Goal: Information Seeking & Learning: Check status

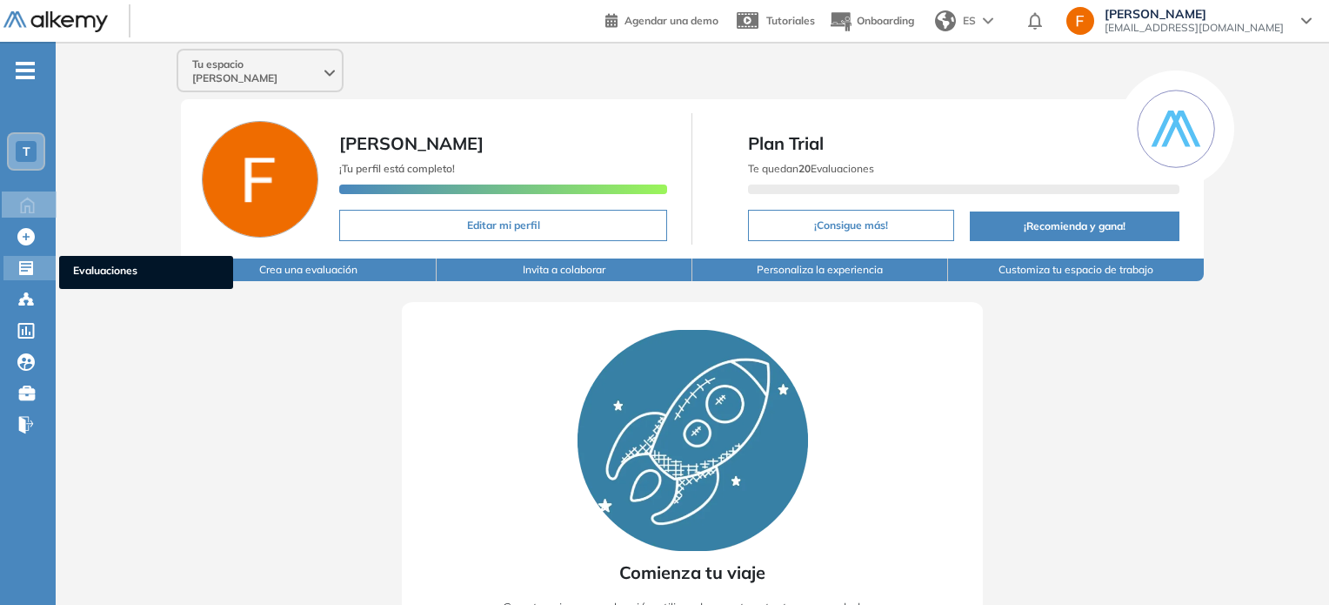
click at [27, 267] on icon at bounding box center [26, 268] width 14 height 14
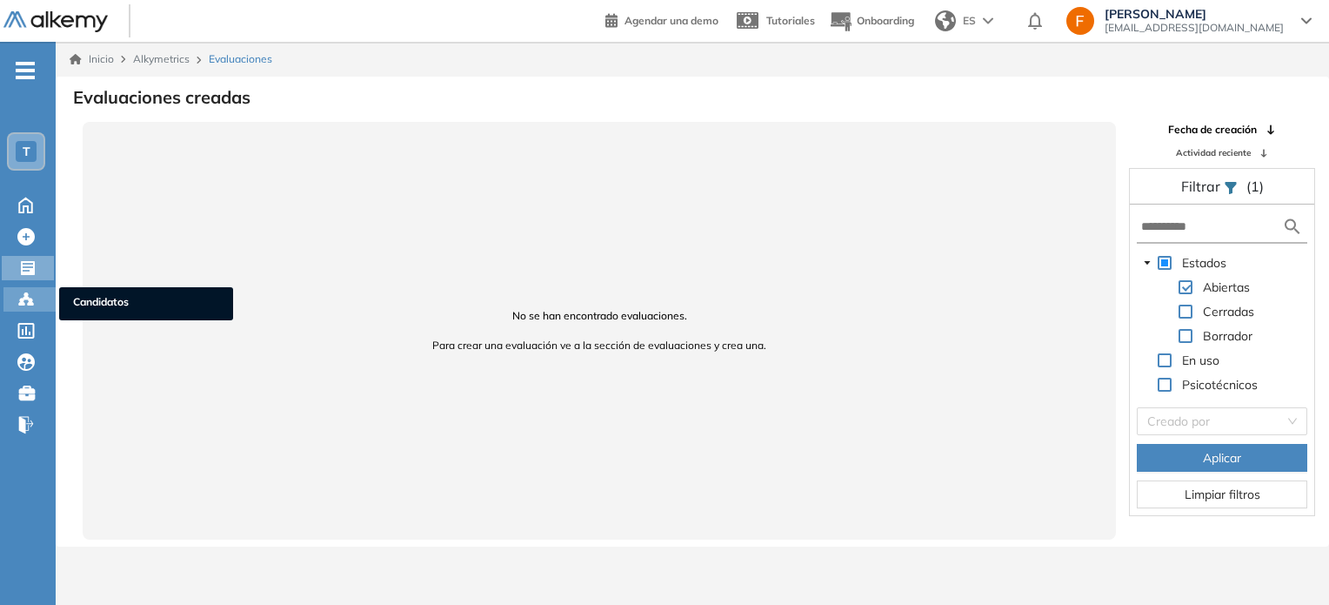
click at [25, 297] on icon at bounding box center [25, 298] width 5 height 3
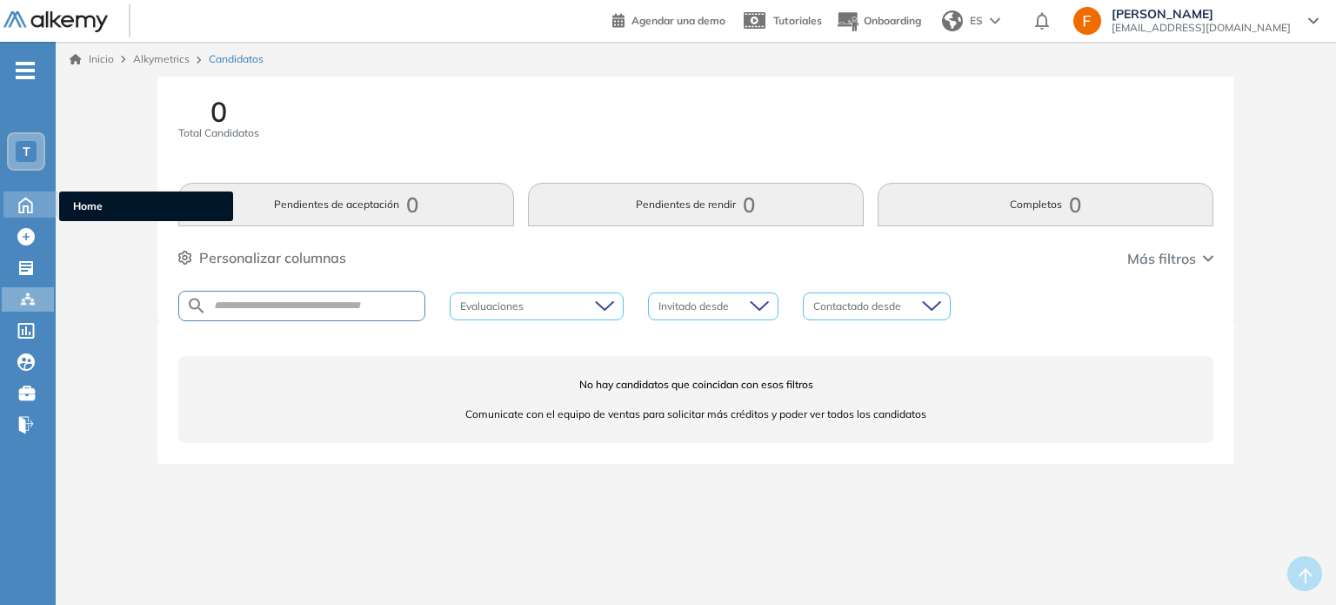
click at [22, 208] on icon at bounding box center [25, 203] width 30 height 21
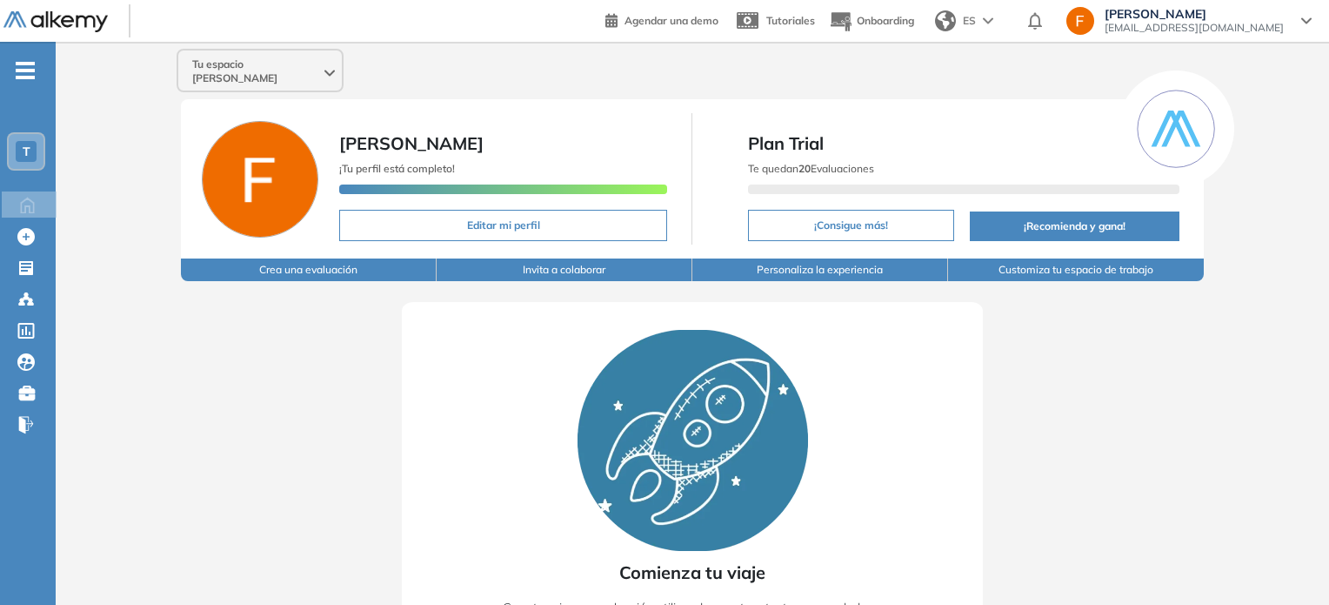
click at [1302, 22] on icon at bounding box center [1306, 20] width 10 height 7
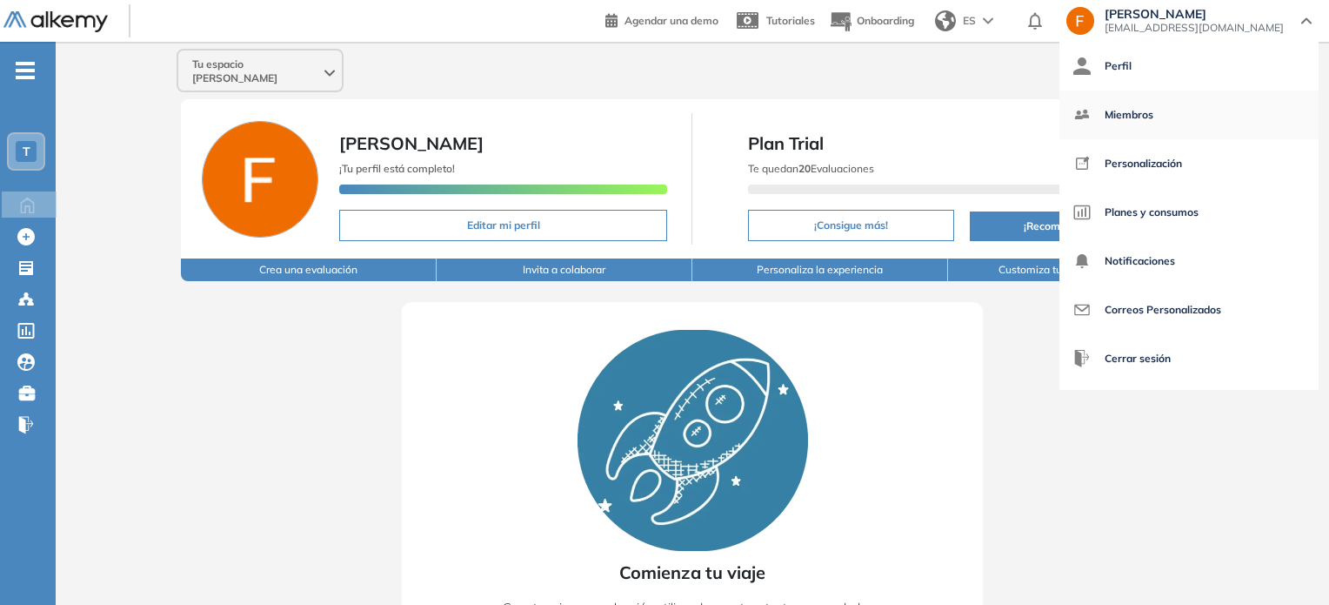
click at [1153, 117] on span "Miembros" at bounding box center [1129, 115] width 49 height 42
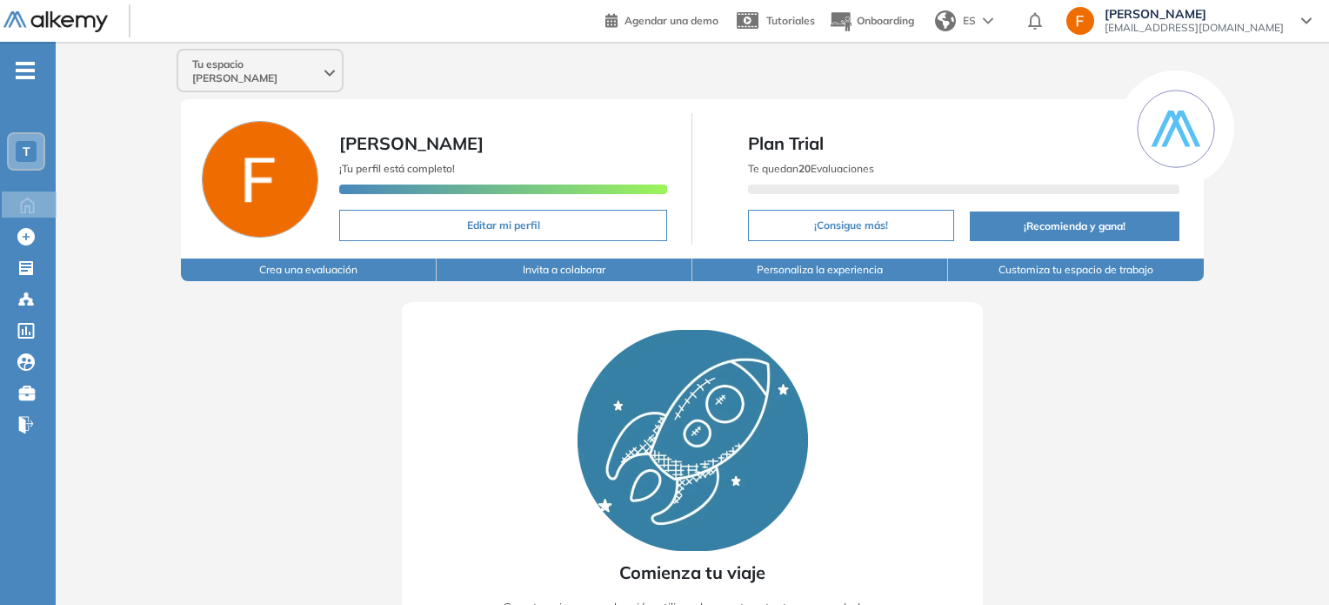
click at [17, 151] on div "T" at bounding box center [26, 151] width 21 height 21
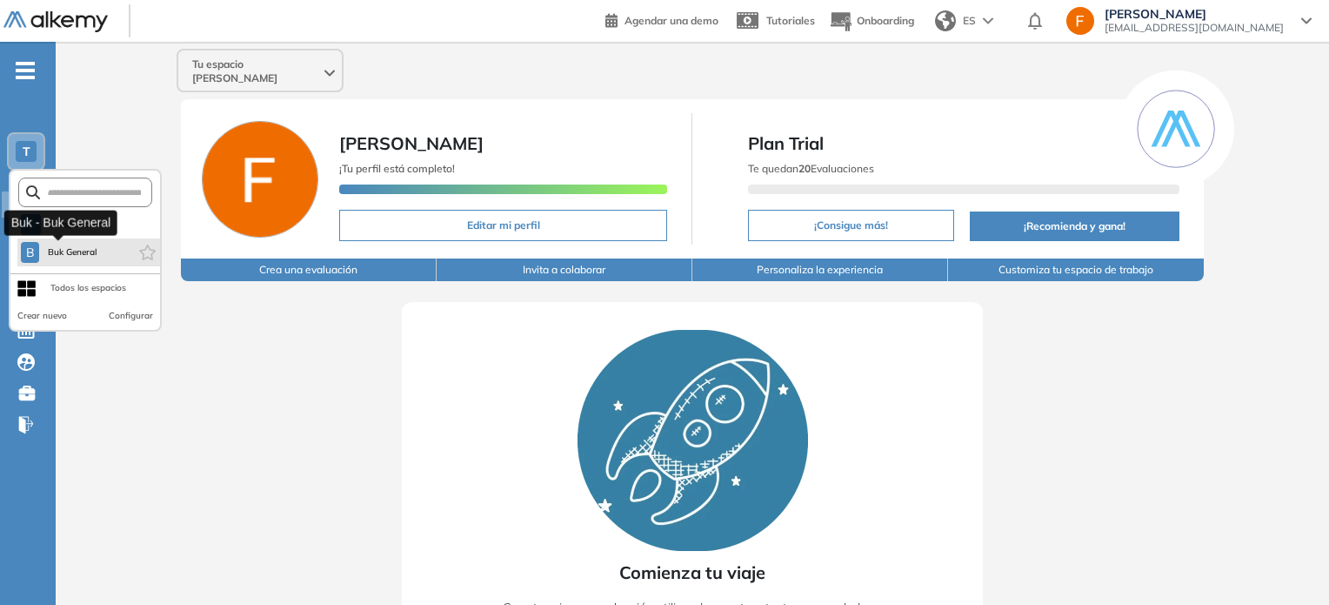
click at [64, 260] on button "B Buk General" at bounding box center [59, 252] width 77 height 21
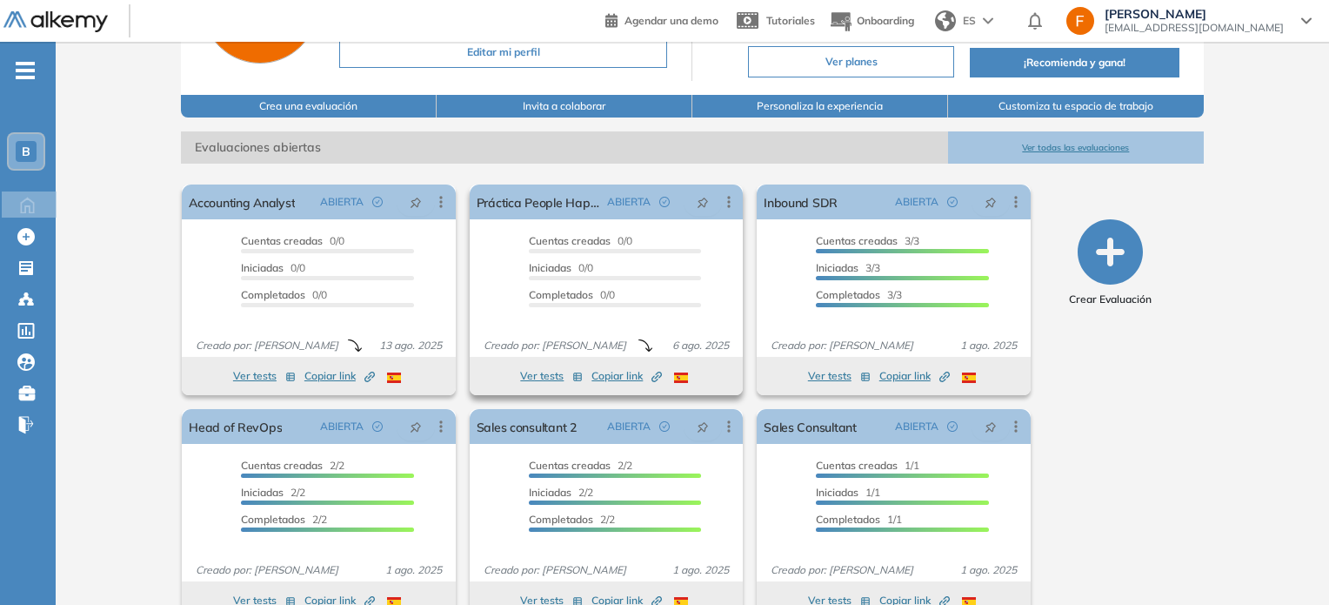
scroll to position [174, 0]
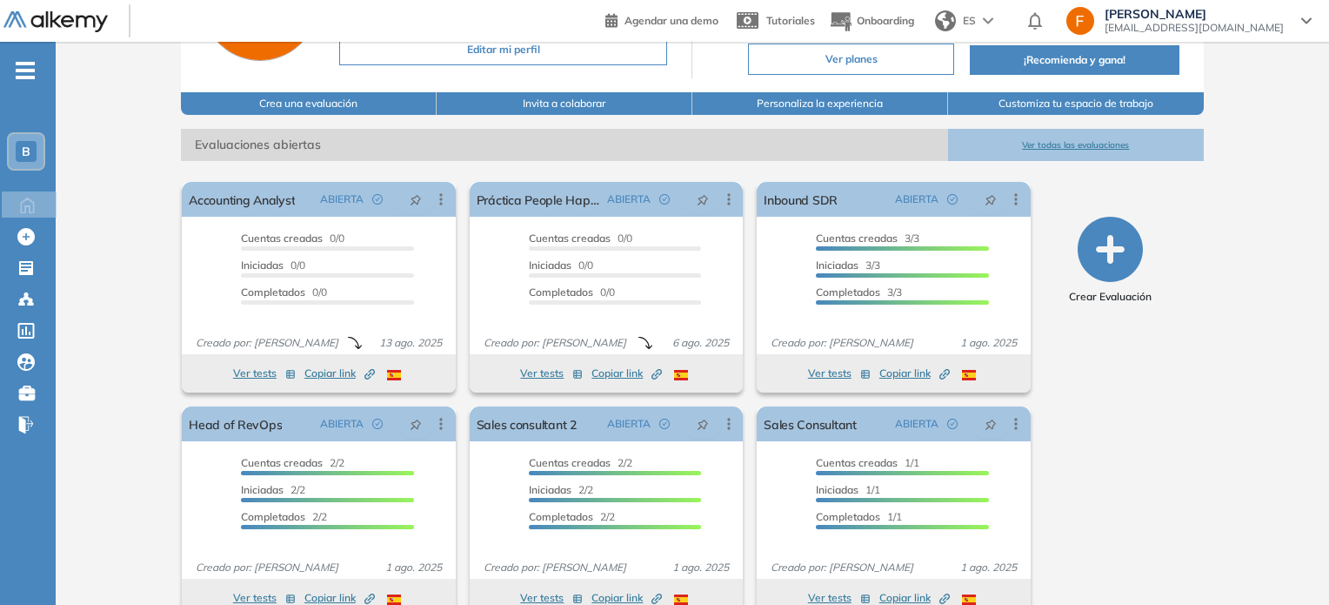
click at [1112, 142] on button "Ver todas las evaluaciones" at bounding box center [1076, 145] width 256 height 32
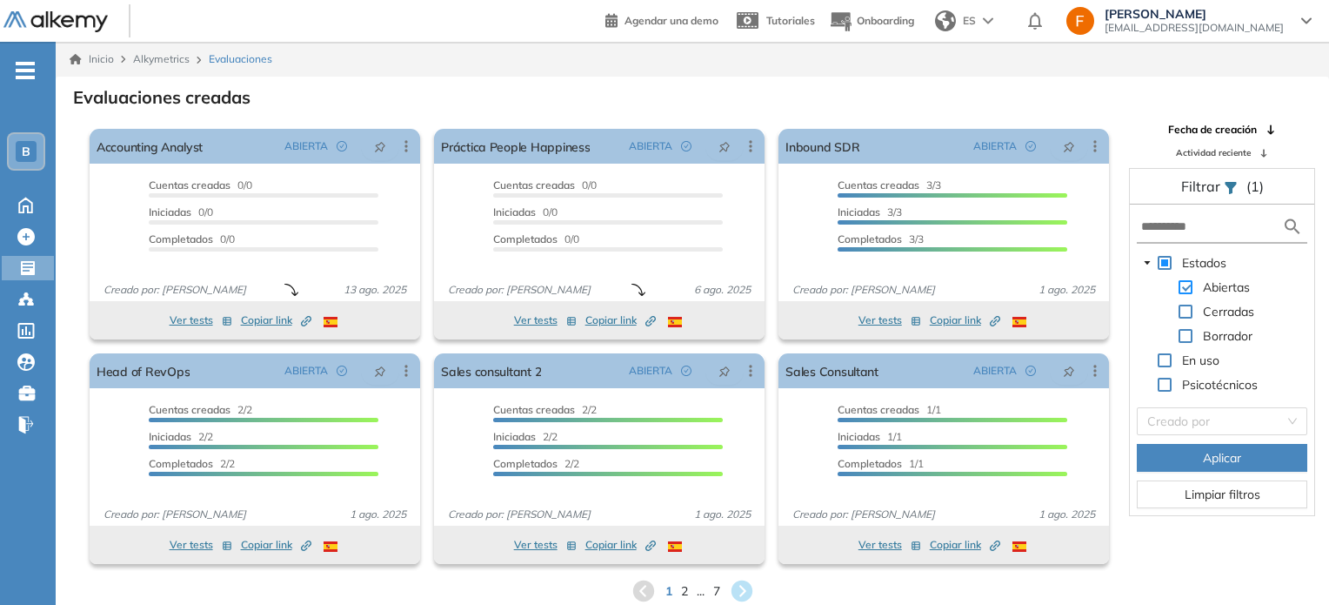
click at [1183, 285] on span at bounding box center [1186, 287] width 14 height 14
click at [1194, 309] on div "Cerradas" at bounding box center [1197, 313] width 121 height 24
click at [1187, 311] on span at bounding box center [1186, 311] width 14 height 14
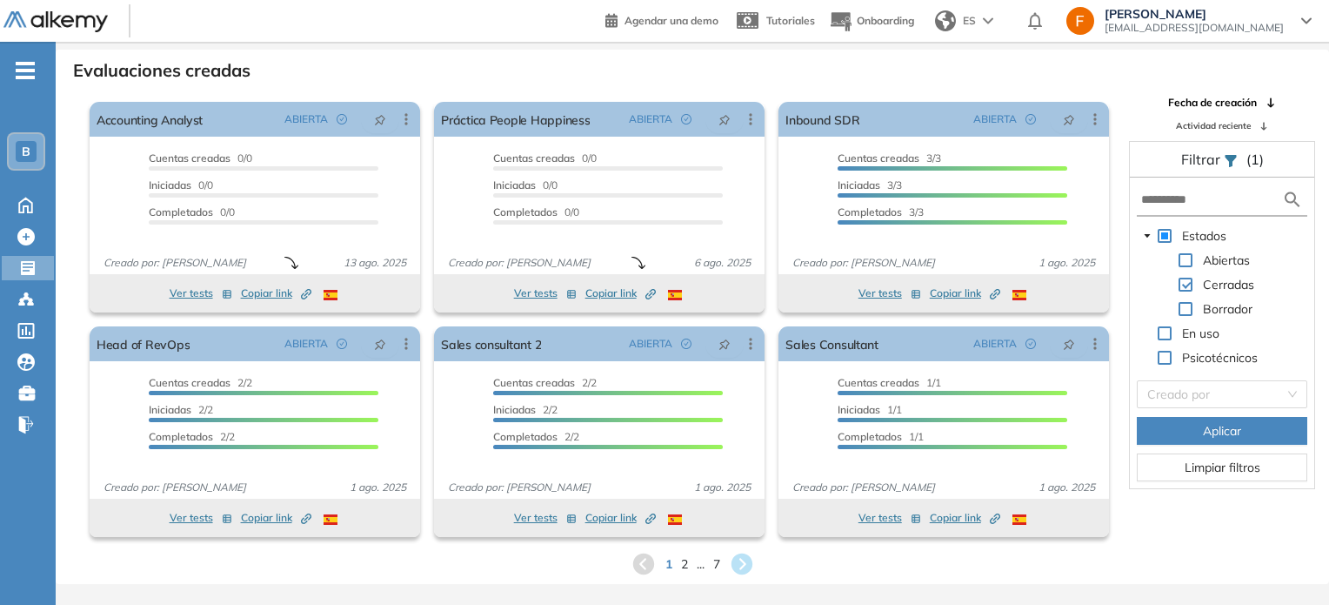
scroll to position [42, 0]
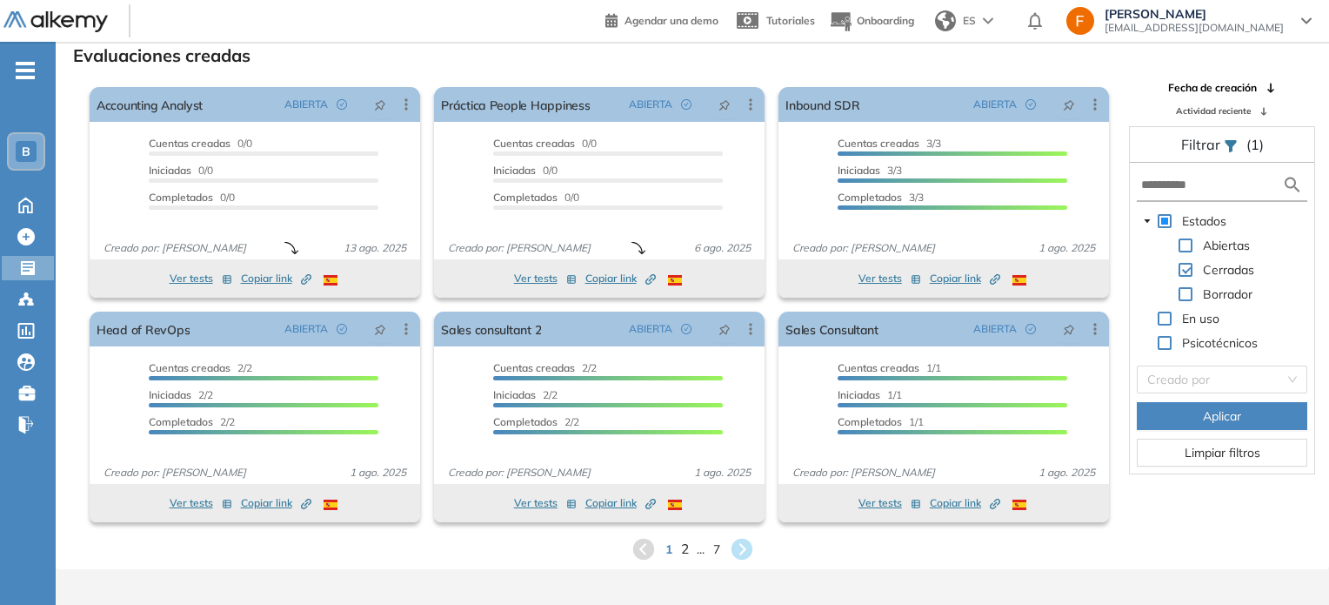
click at [680, 552] on span "2" at bounding box center [684, 548] width 8 height 20
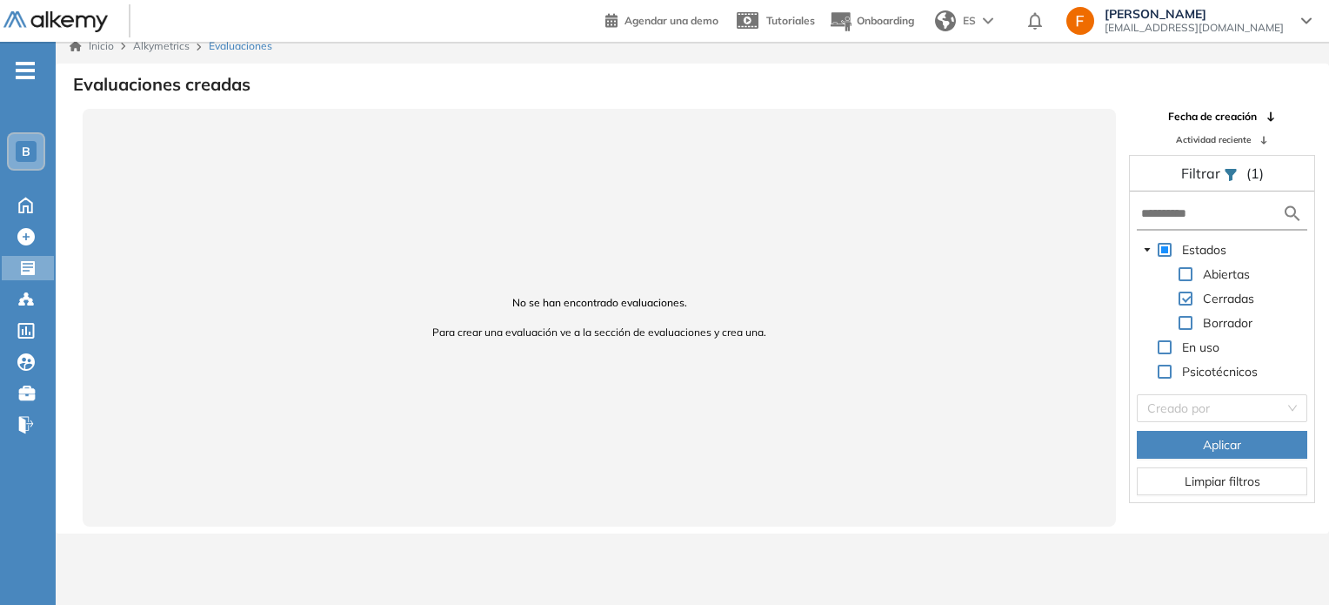
scroll to position [0, 0]
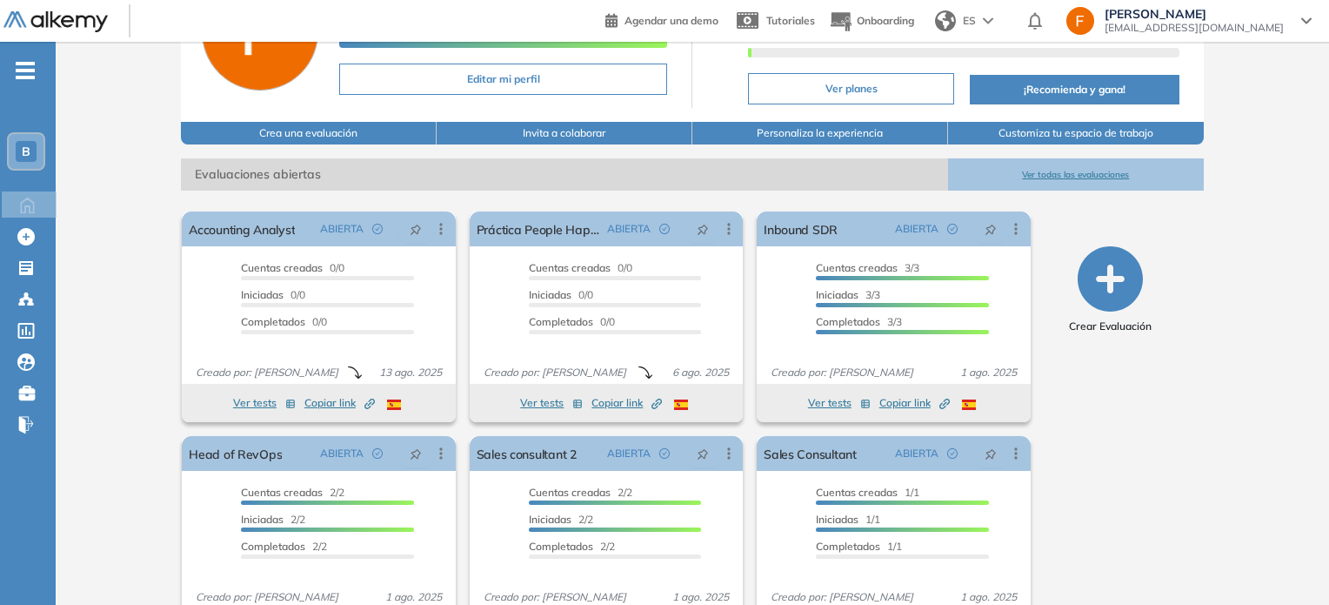
scroll to position [174, 0]
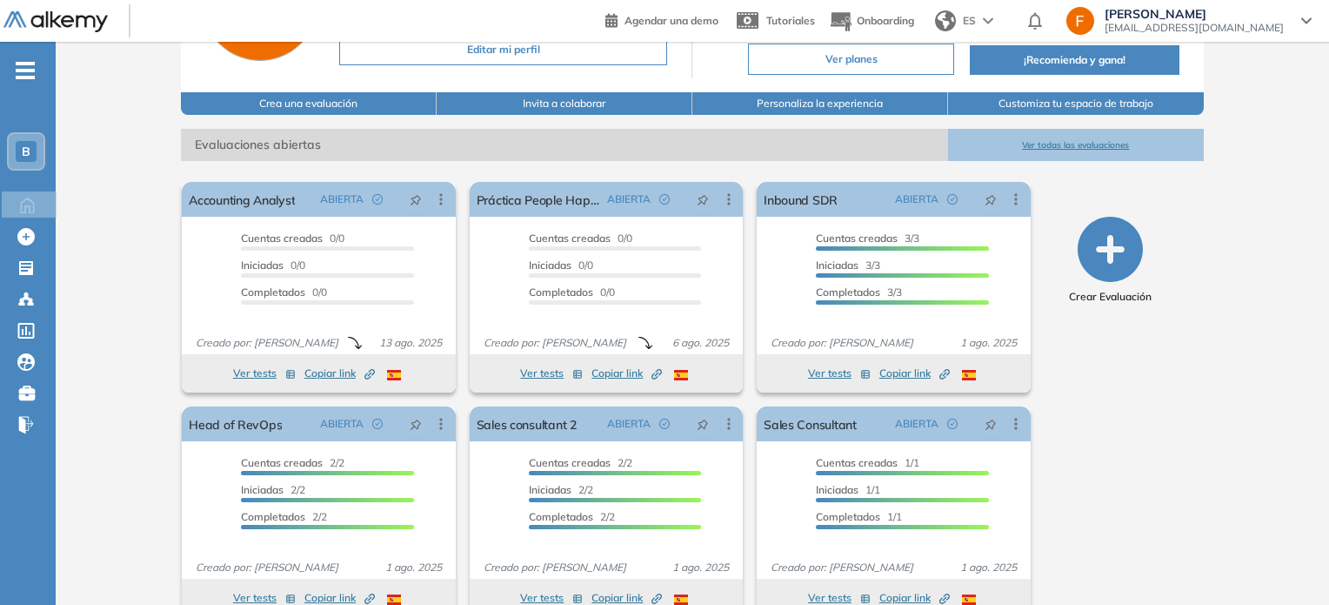
click at [1086, 154] on button "Ver todas las evaluaciones" at bounding box center [1076, 145] width 256 height 32
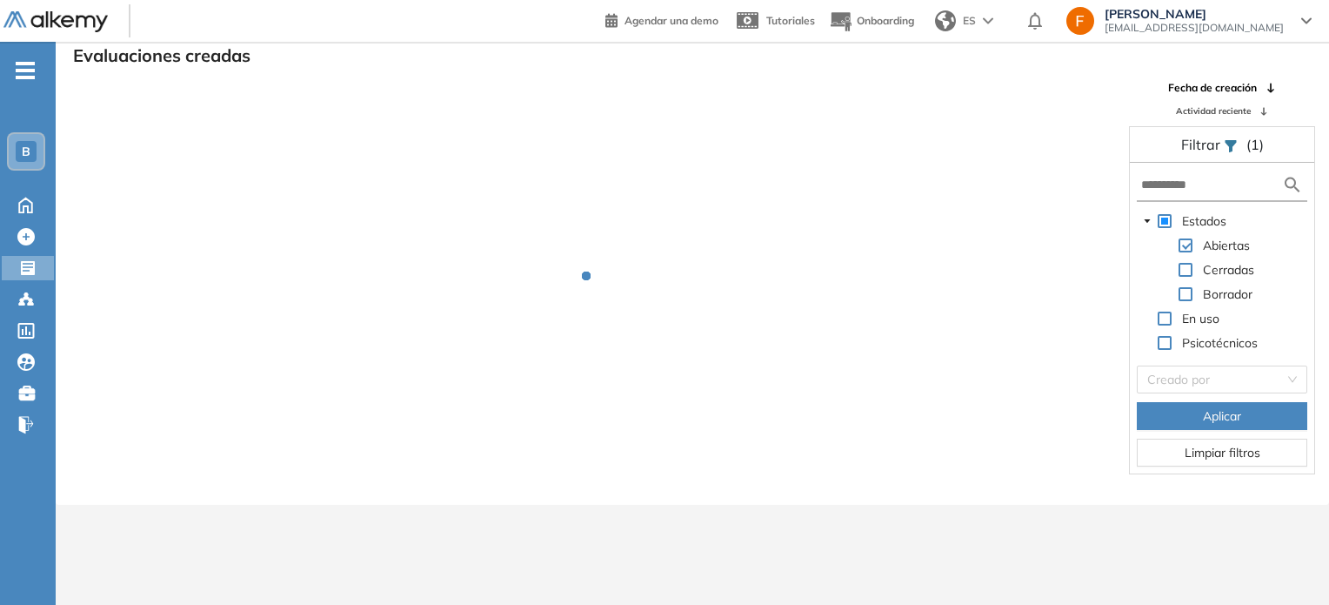
scroll to position [42, 0]
click at [1084, 144] on div at bounding box center [599, 289] width 1033 height 418
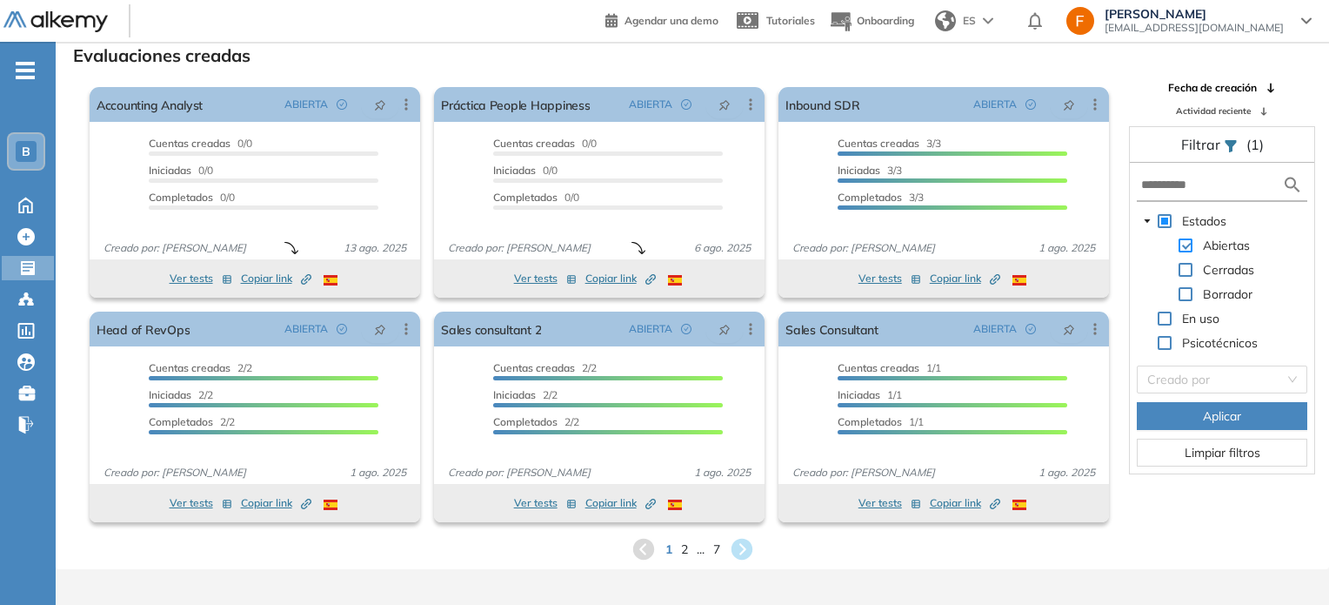
click at [1186, 245] on span at bounding box center [1186, 245] width 14 height 14
click at [1188, 269] on span at bounding box center [1186, 270] width 14 height 14
click at [1180, 244] on span at bounding box center [1186, 245] width 14 height 14
click at [744, 551] on icon at bounding box center [741, 549] width 29 height 29
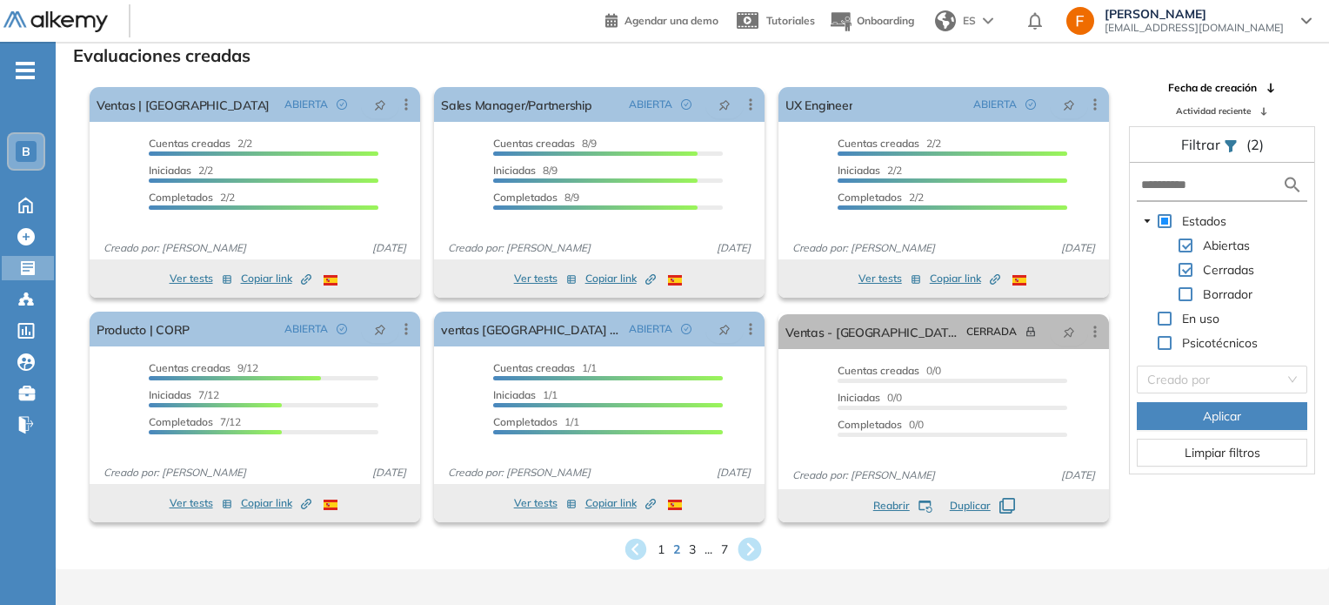
click at [745, 551] on icon at bounding box center [749, 549] width 23 height 23
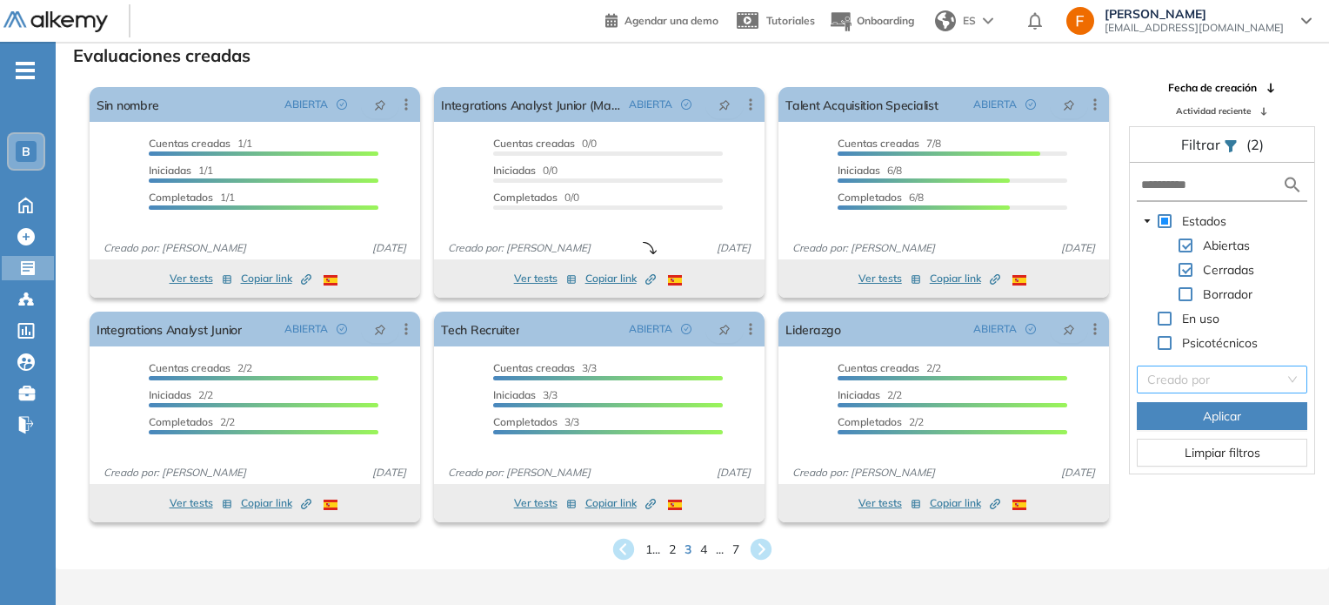
click at [1260, 384] on input "search" at bounding box center [1215, 379] width 137 height 26
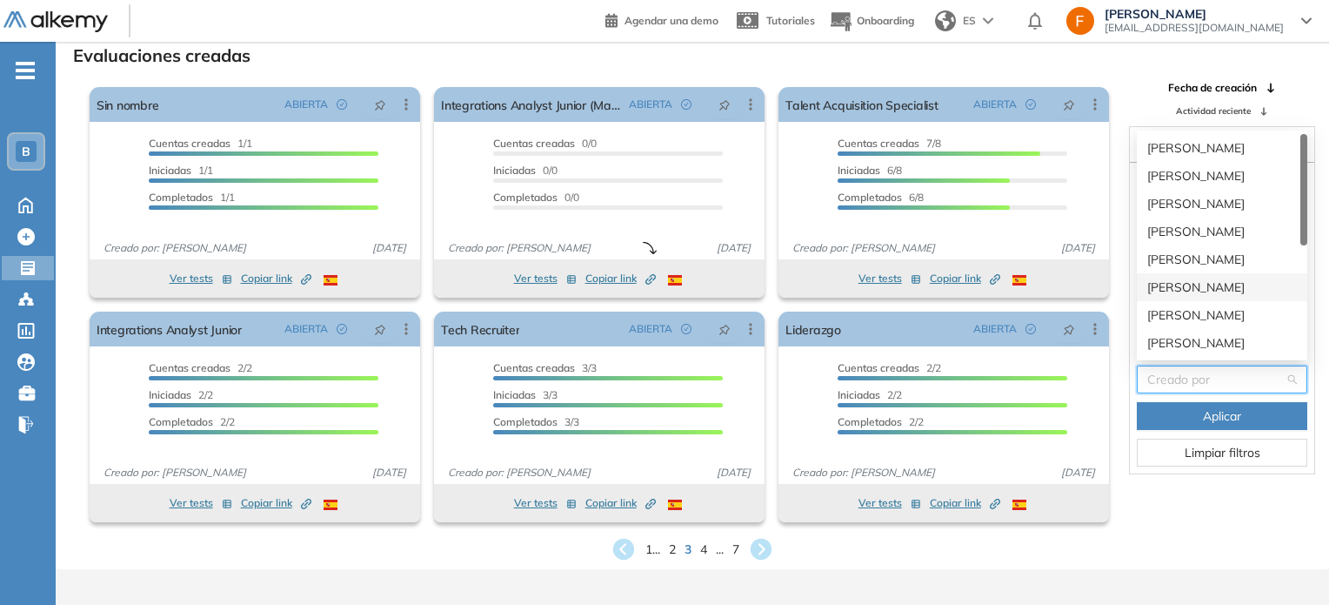
click at [1204, 289] on div "Josefina Peña" at bounding box center [1222, 286] width 150 height 19
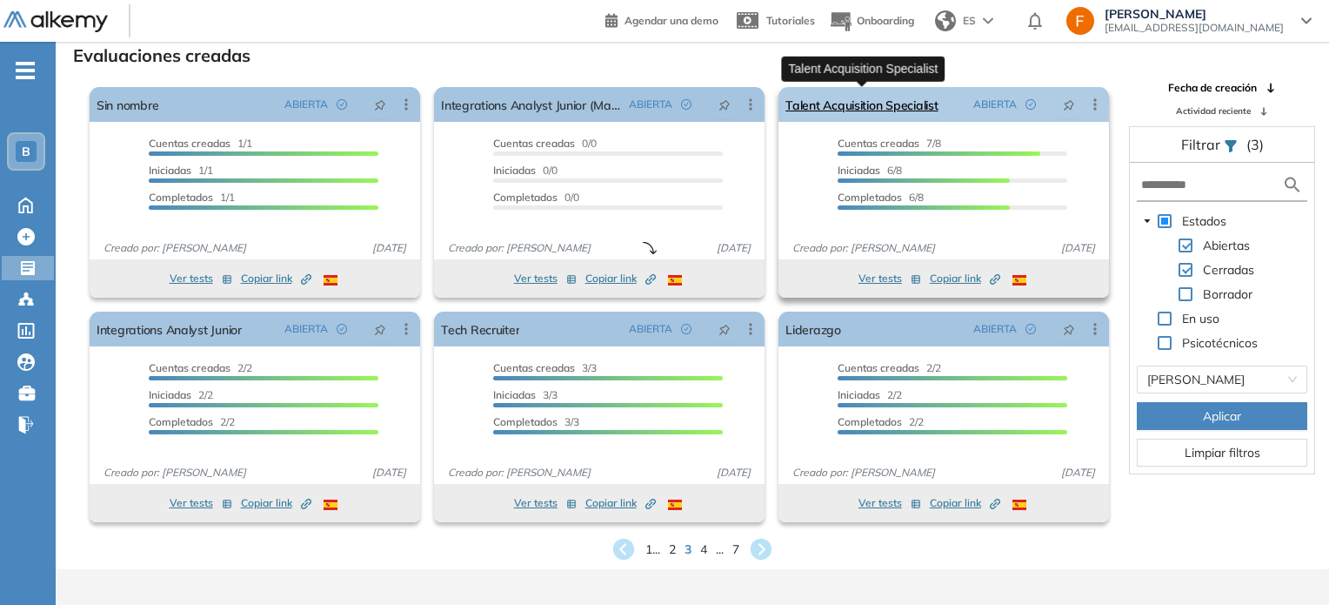
click at [841, 110] on link "Talent Acquisition Specialist" at bounding box center [861, 104] width 152 height 35
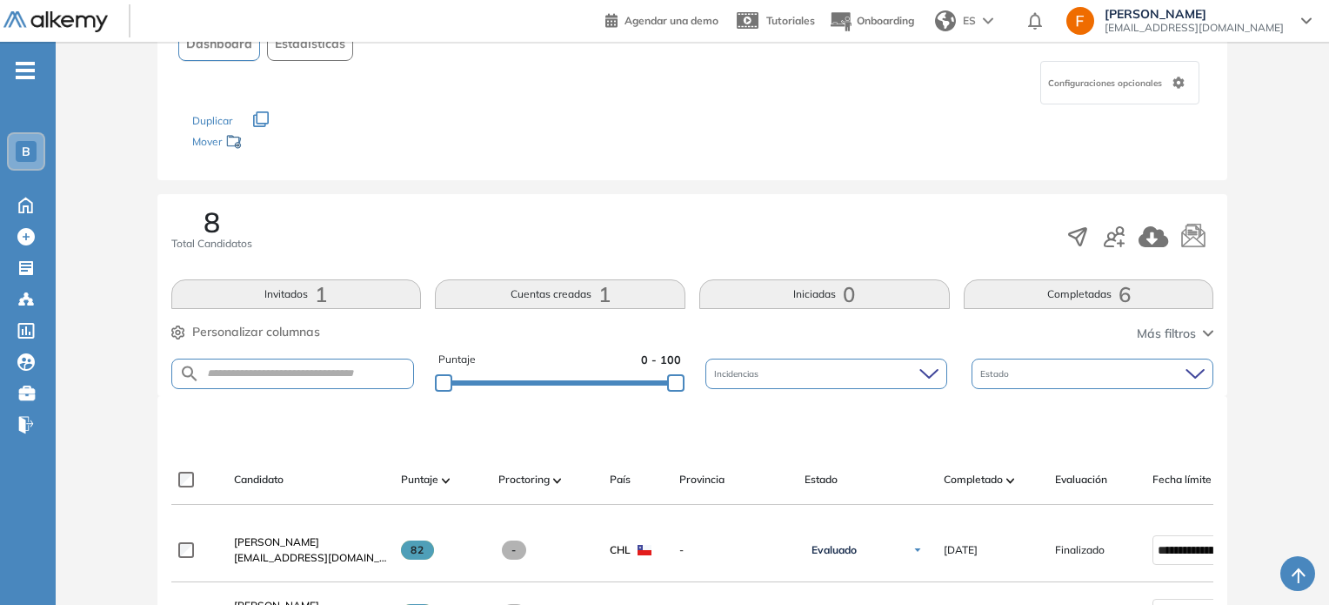
scroll to position [174, 0]
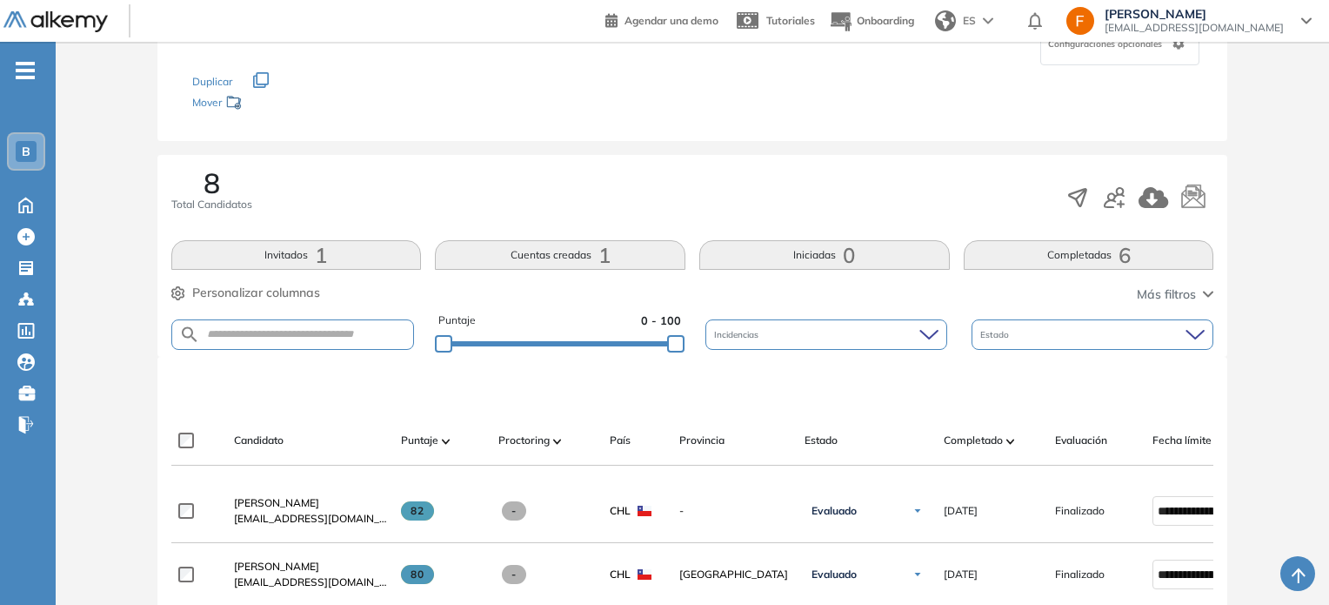
click at [1045, 250] on button "Completadas 6" at bounding box center [1089, 255] width 251 height 30
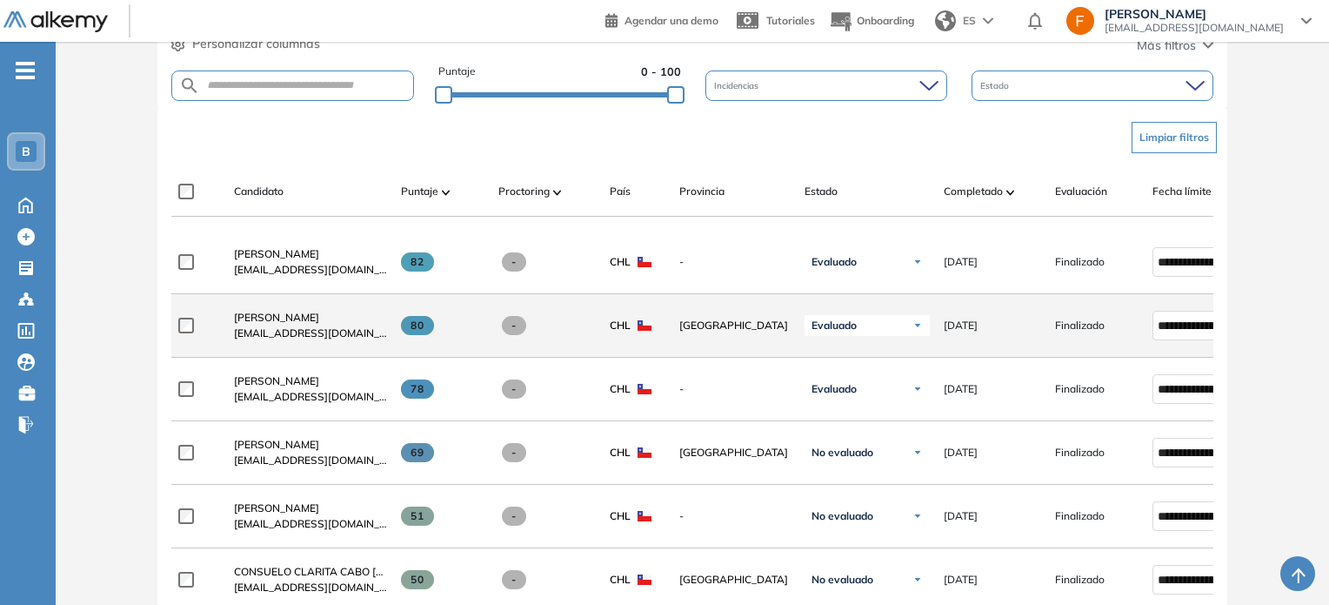
scroll to position [480, 0]
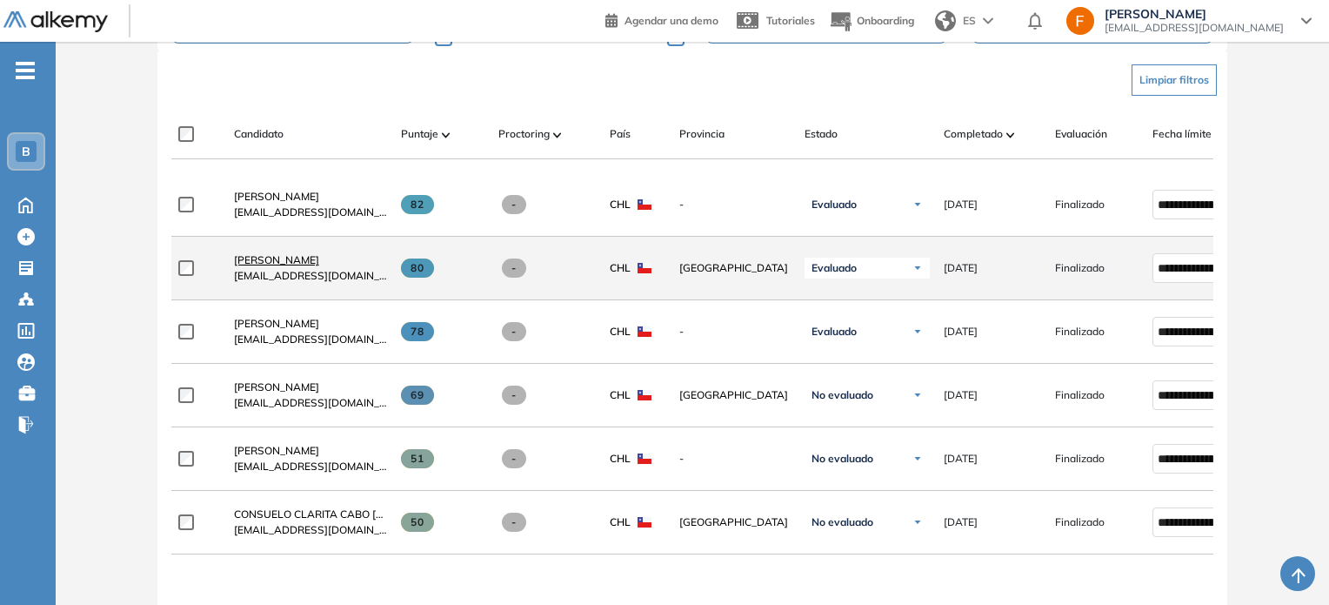
click at [277, 266] on span "[PERSON_NAME]" at bounding box center [276, 259] width 85 height 13
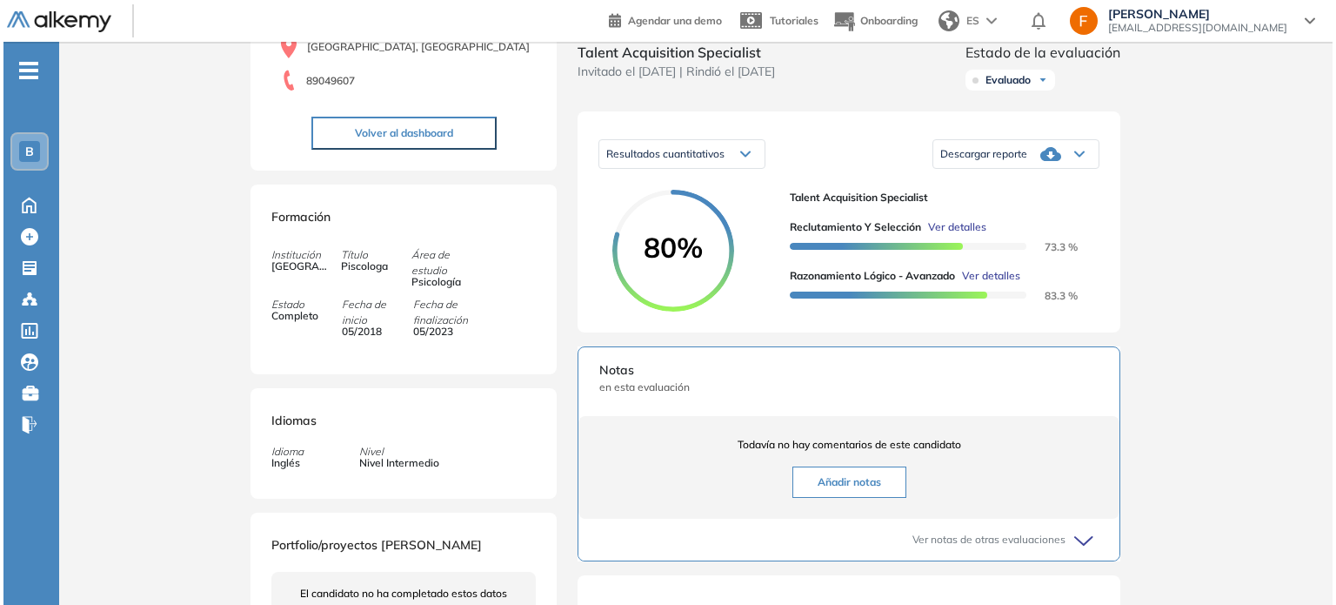
scroll to position [182, 0]
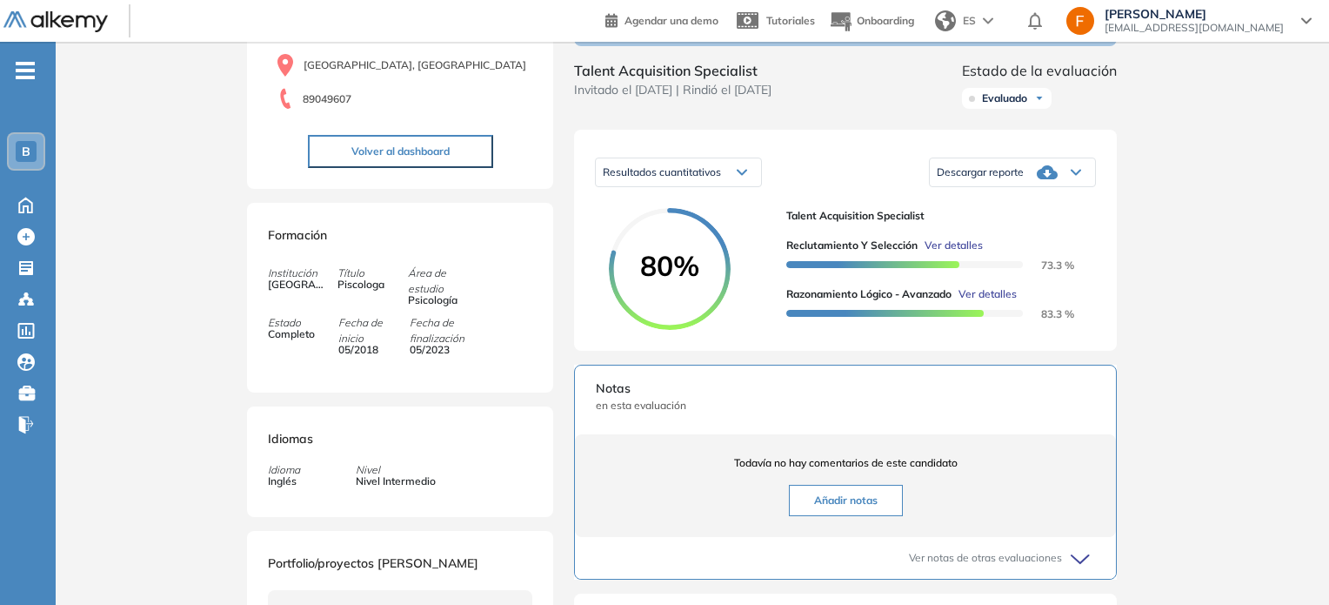
click at [990, 302] on span "Ver detalles" at bounding box center [988, 294] width 58 height 16
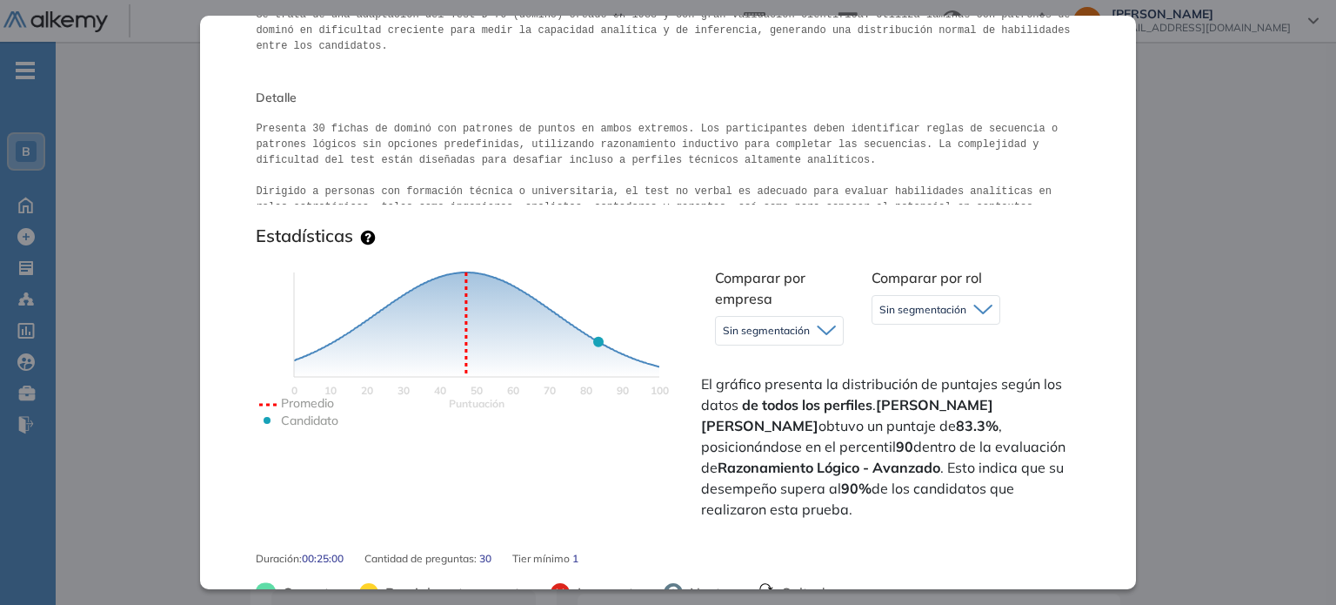
scroll to position [261, 0]
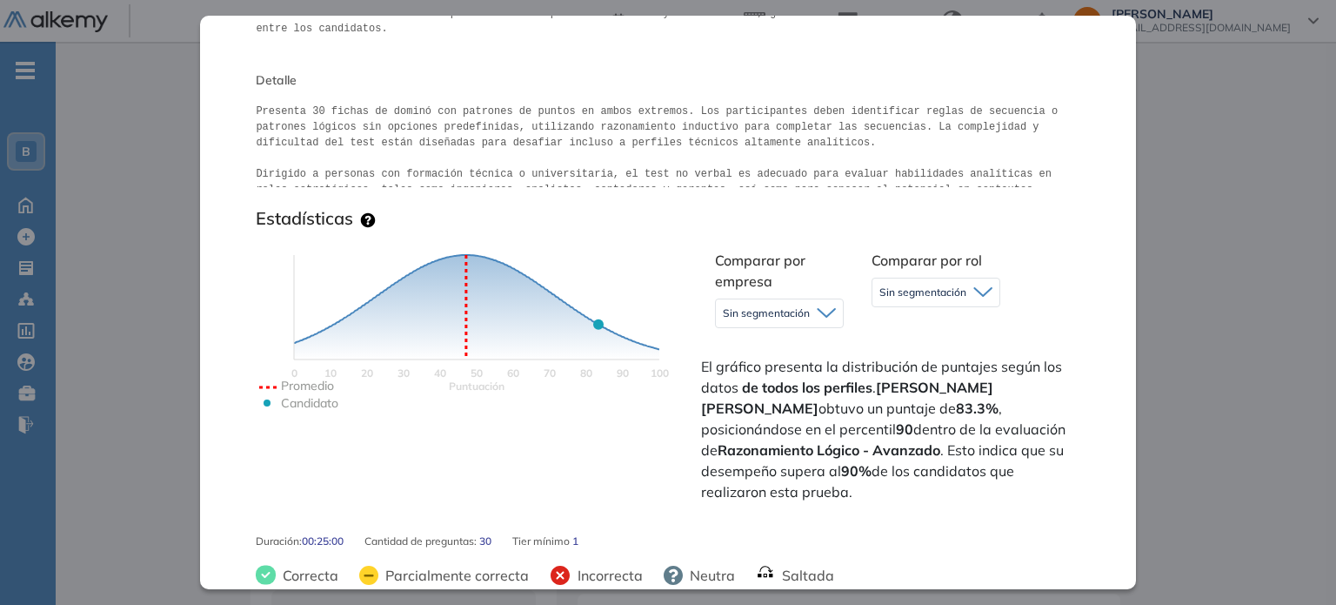
click at [826, 321] on div "Sin segmentación" at bounding box center [779, 313] width 127 height 28
click at [817, 275] on div "Comparar por empresa Sin segmentación Sin segmentación" at bounding box center [779, 292] width 157 height 92
click at [896, 291] on span "Sin segmentación" at bounding box center [922, 292] width 87 height 14
click at [989, 278] on div "Sin segmentación" at bounding box center [935, 292] width 127 height 28
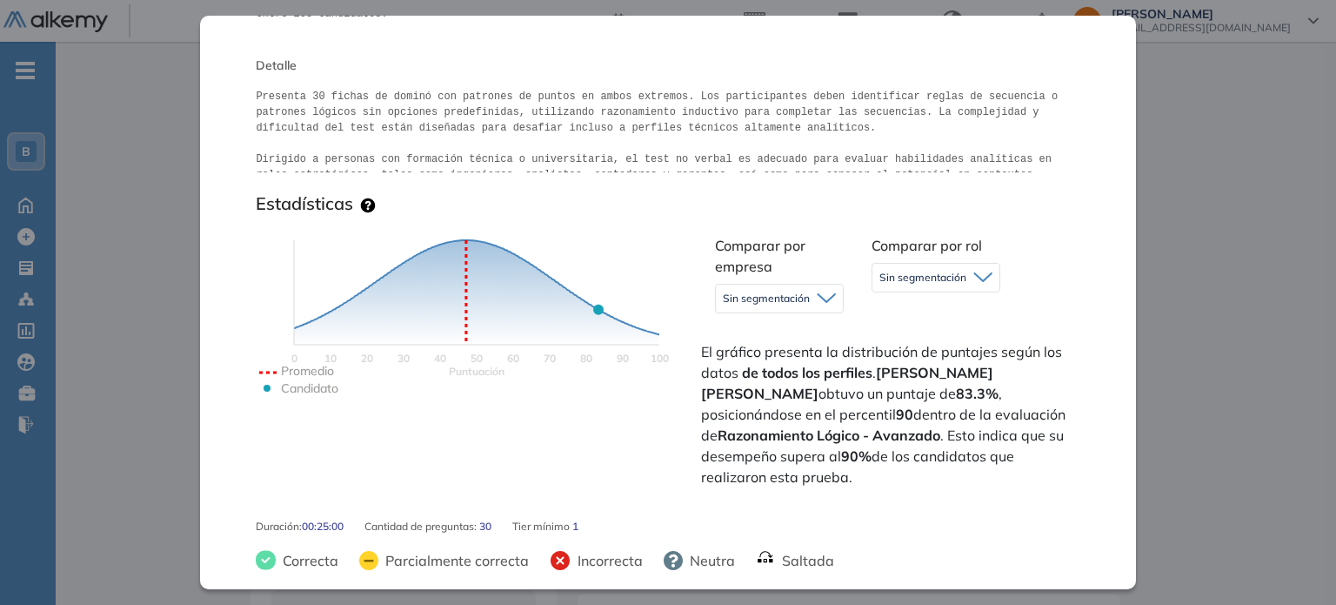
scroll to position [138, 0]
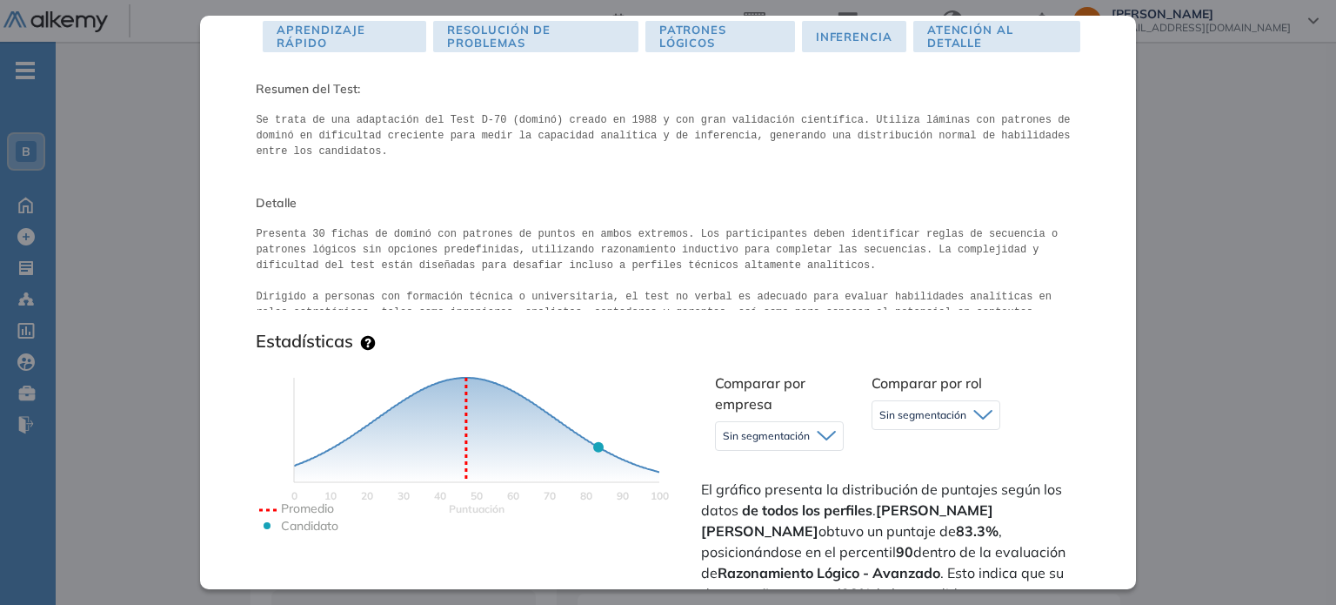
click at [1205, 139] on div "Inicio Alkymetrics Evaluaciones Dashboard Candidato Razonamiento Lógico - Avanz…" at bounding box center [696, 399] width 1280 height 1078
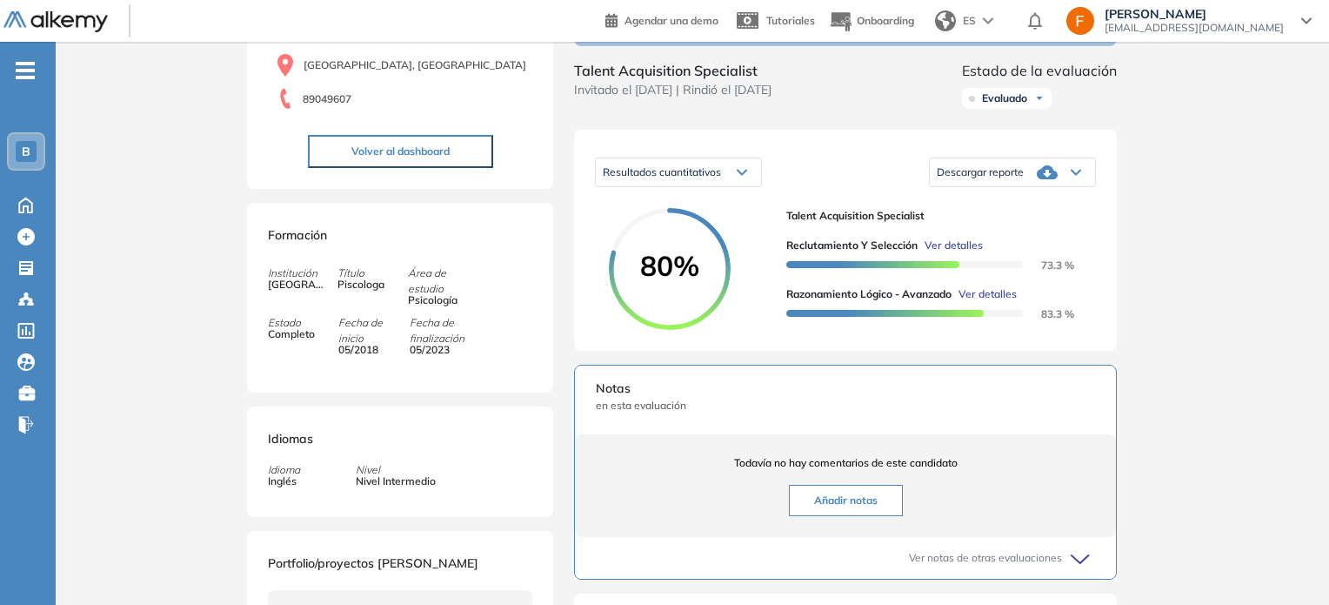
click at [960, 253] on span "Ver detalles" at bounding box center [954, 245] width 58 height 16
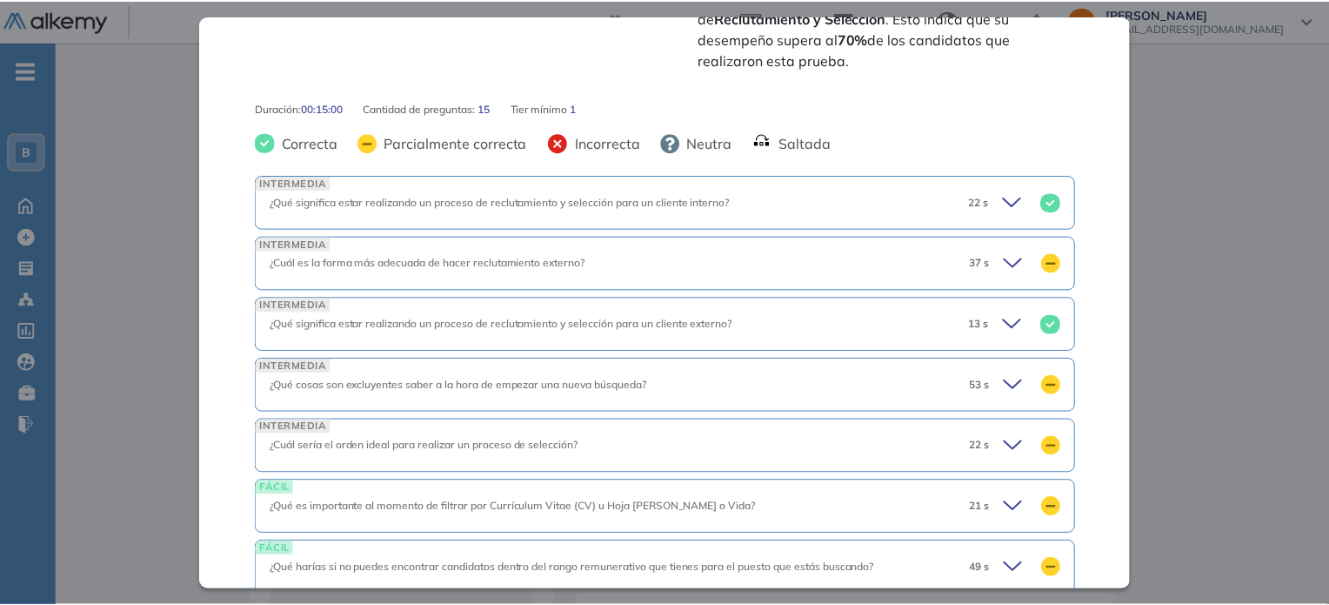
scroll to position [414, 0]
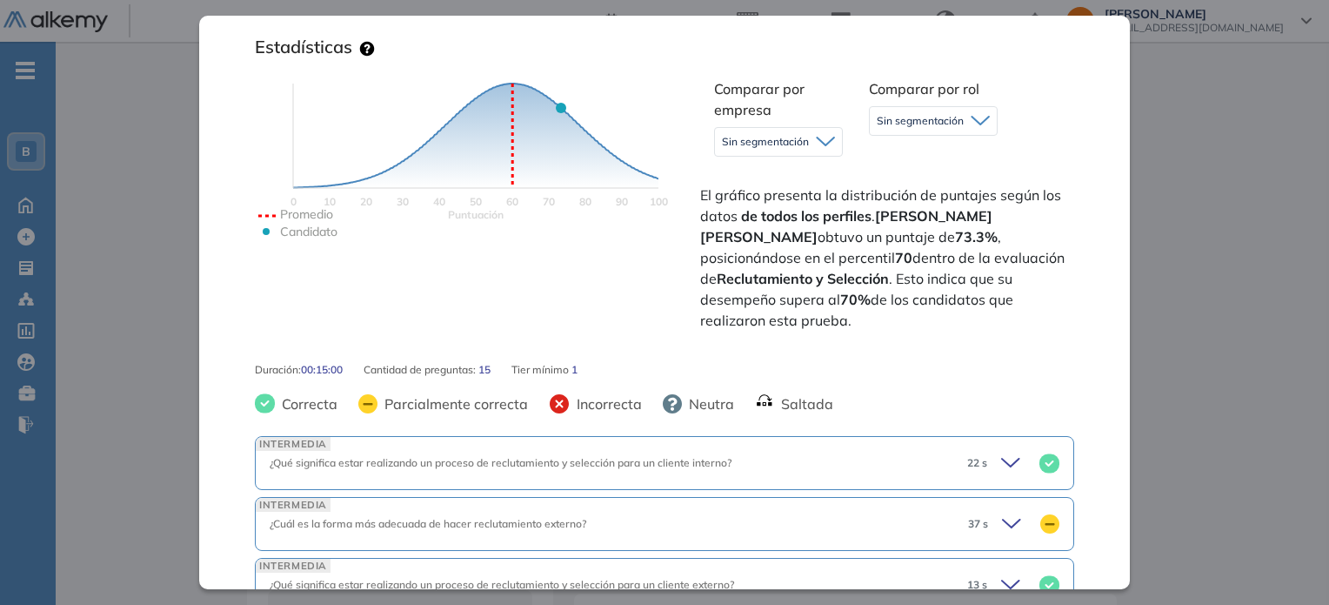
click at [1197, 223] on div "Inicio Alkymetrics Evaluaciones Dashboard Candidato Reclutamiento y Selección R…" at bounding box center [692, 399] width 1273 height 1078
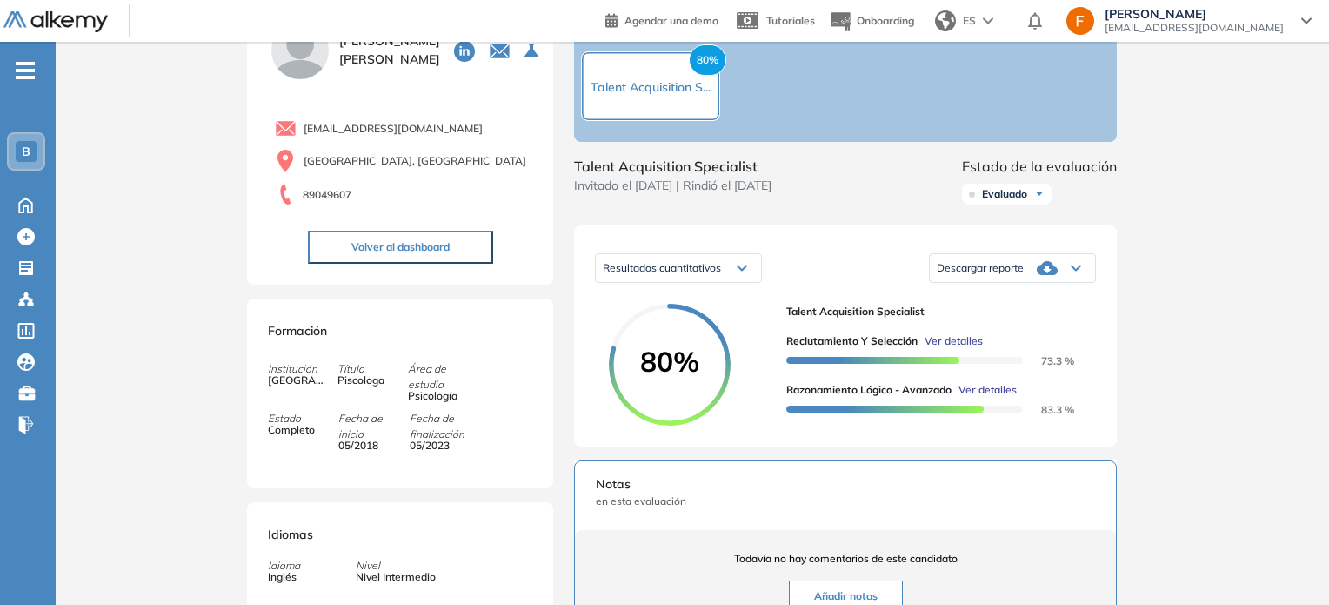
scroll to position [0, 0]
